Goal: Transaction & Acquisition: Purchase product/service

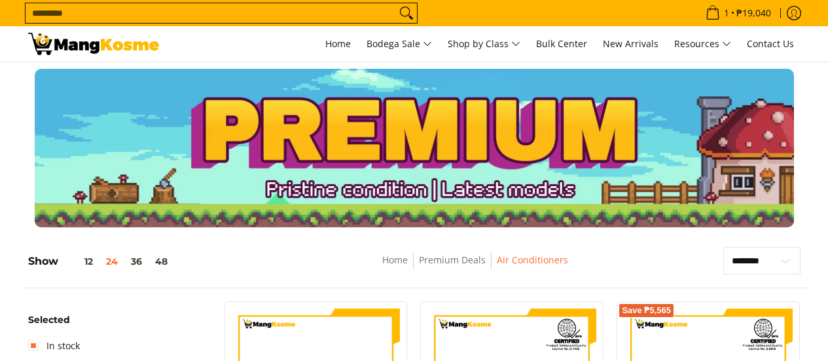
select select "**********"
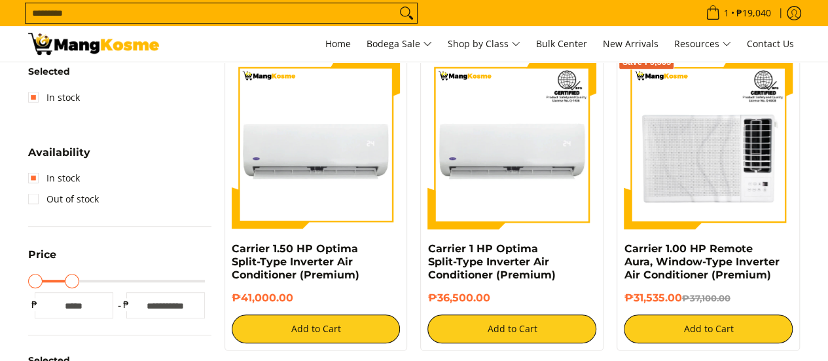
scroll to position [131, 0]
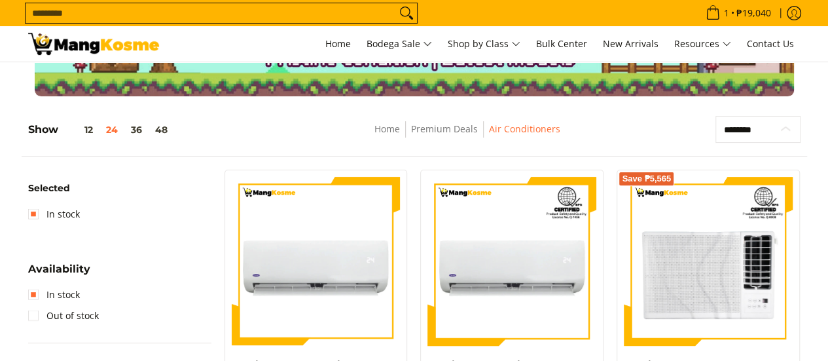
click at [789, 131] on select "**********" at bounding box center [758, 129] width 85 height 27
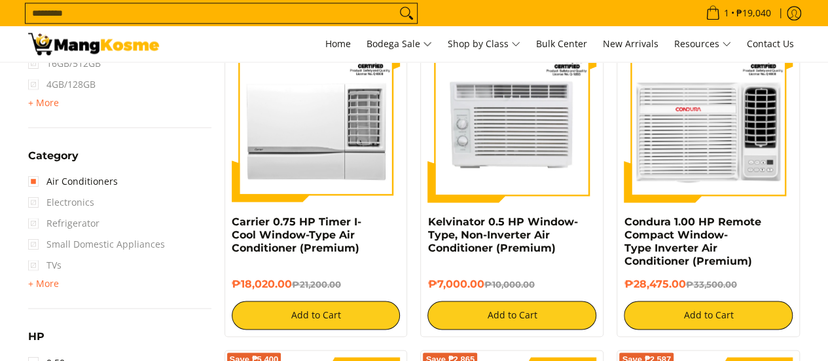
scroll to position [982, 0]
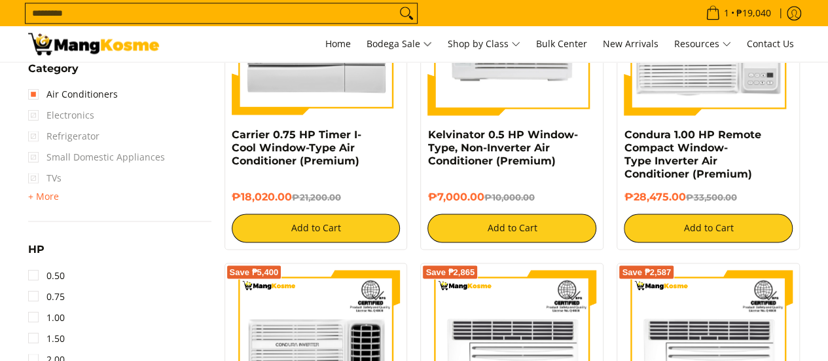
click at [60, 197] on div "Washing Machine" at bounding box center [119, 197] width 183 height 16
click at [59, 197] on div "Washing Machine" at bounding box center [119, 197] width 183 height 16
click at [58, 197] on div "Washing Machine" at bounding box center [119, 197] width 183 height 16
click at [53, 197] on span "+ More" at bounding box center [43, 196] width 31 height 10
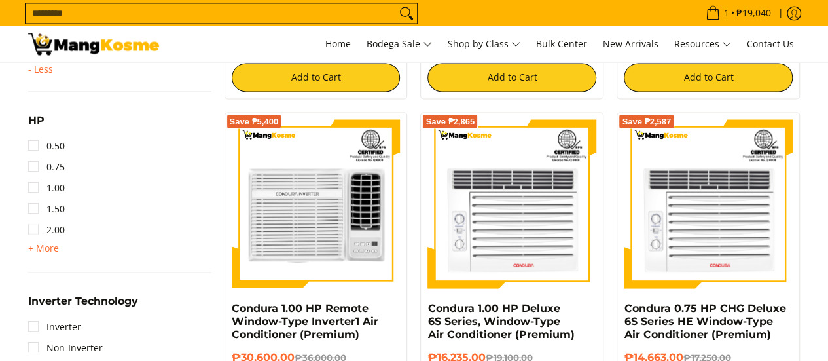
scroll to position [1113, 0]
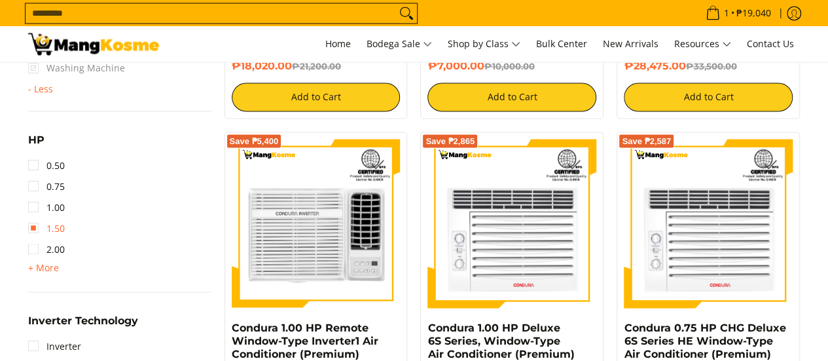
click at [33, 230] on link "1.50" at bounding box center [46, 227] width 37 height 21
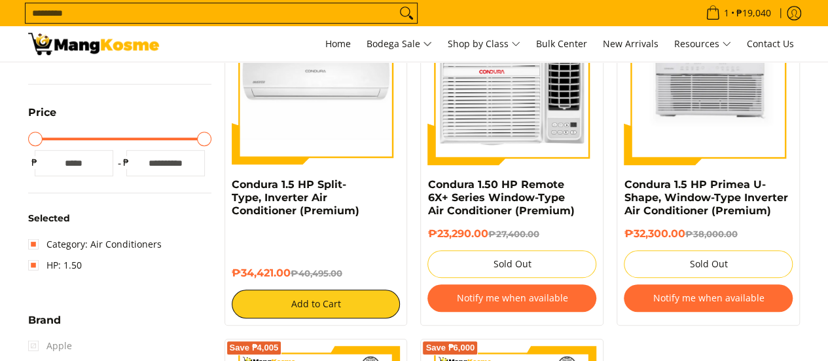
scroll to position [184, 0]
